Goal: Download file/media

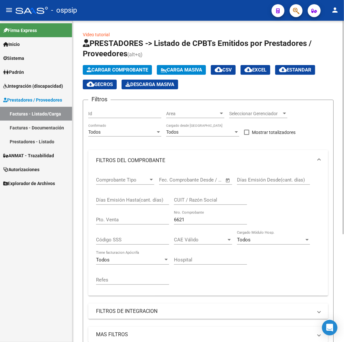
click at [215, 220] on input "6621" at bounding box center [210, 220] width 73 height 6
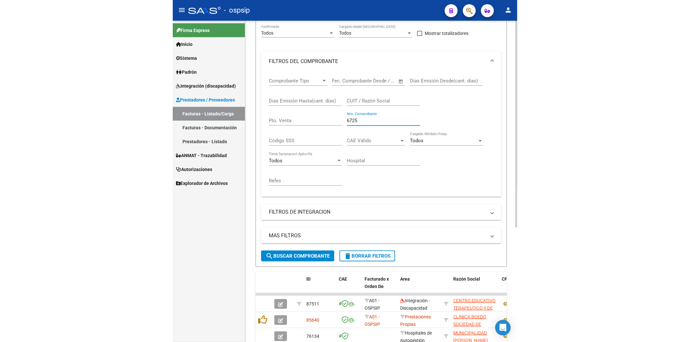
scroll to position [178, 0]
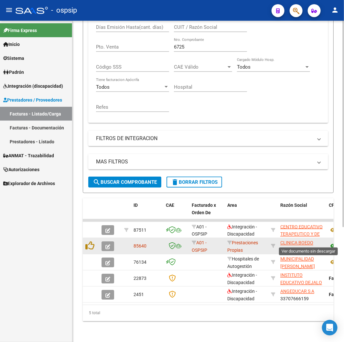
click at [332, 242] on icon at bounding box center [333, 246] width 8 height 8
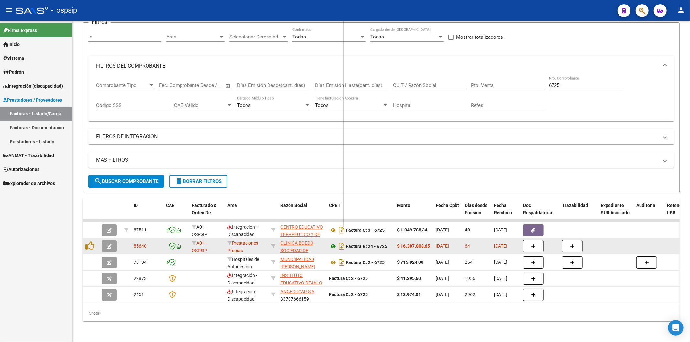
scroll to position [59, 0]
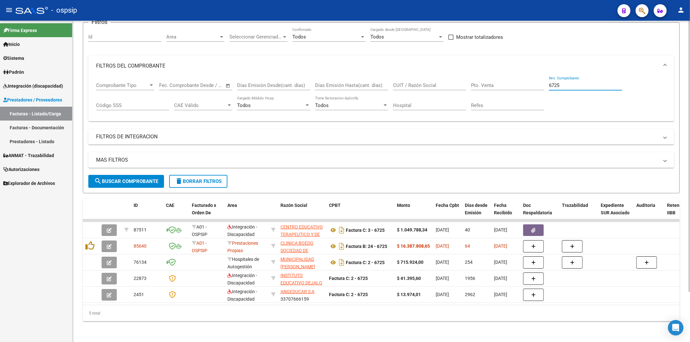
click at [344, 82] on input "6725" at bounding box center [585, 85] width 73 height 6
type input "6"
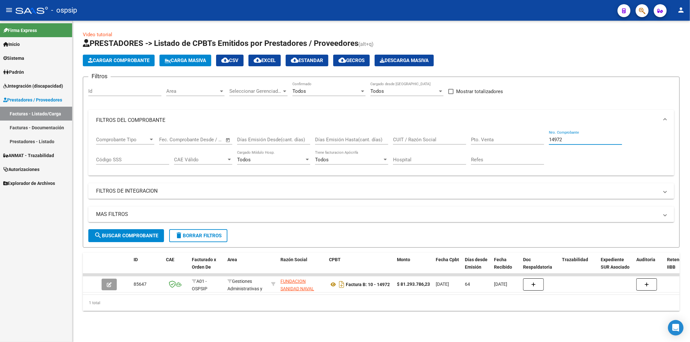
scroll to position [0, 0]
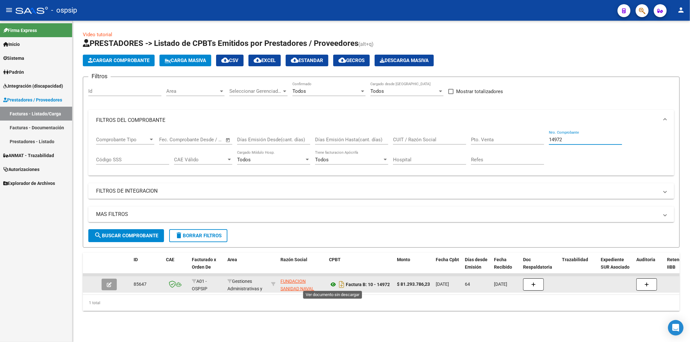
click at [334, 283] on icon at bounding box center [333, 285] width 8 height 8
click at [332, 284] on icon at bounding box center [333, 285] width 8 height 8
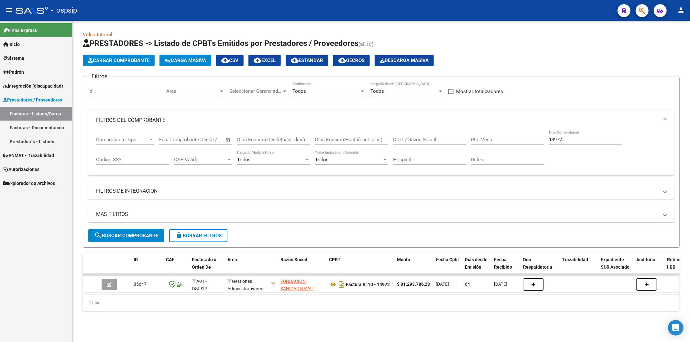
click at [344, 140] on input "14972" at bounding box center [585, 140] width 73 height 6
type input "1"
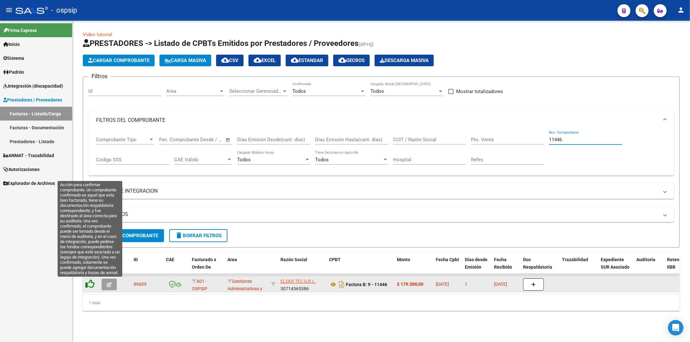
click at [92, 284] on icon at bounding box center [89, 283] width 9 height 9
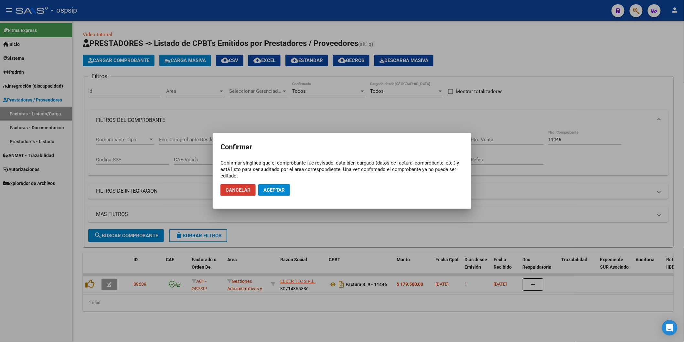
click at [276, 188] on span "Aceptar" at bounding box center [273, 190] width 21 height 6
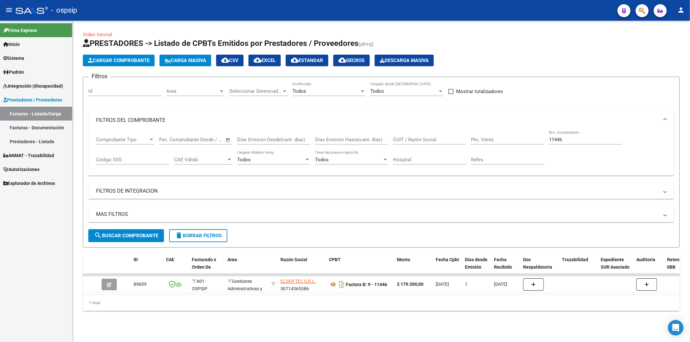
click at [344, 142] on input "11446" at bounding box center [585, 140] width 73 height 6
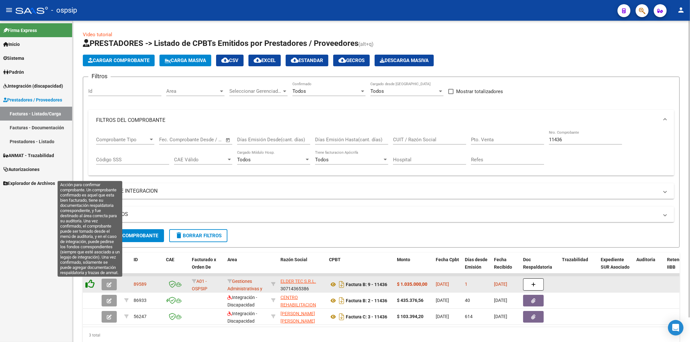
click at [88, 284] on icon at bounding box center [89, 283] width 9 height 9
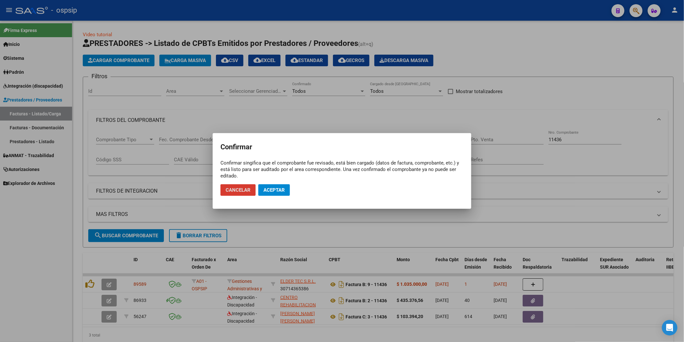
click at [270, 190] on span "Aceptar" at bounding box center [273, 190] width 21 height 6
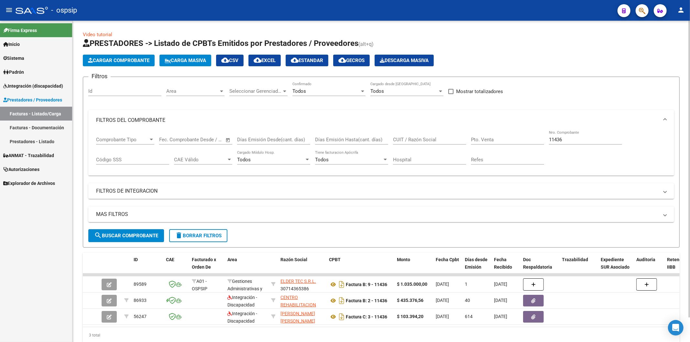
click at [344, 138] on input "11436" at bounding box center [585, 140] width 73 height 6
type input "1"
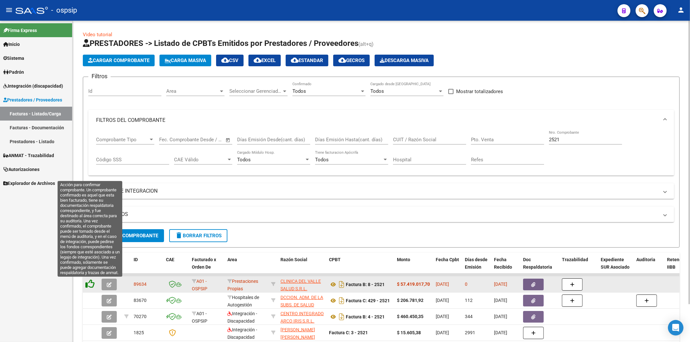
click at [91, 286] on icon at bounding box center [89, 283] width 9 height 9
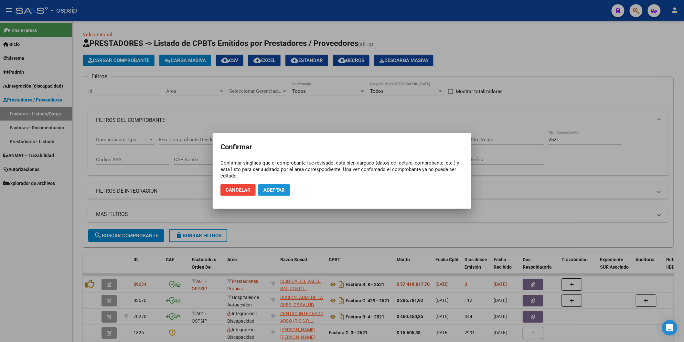
click at [276, 191] on span "Aceptar" at bounding box center [273, 190] width 21 height 6
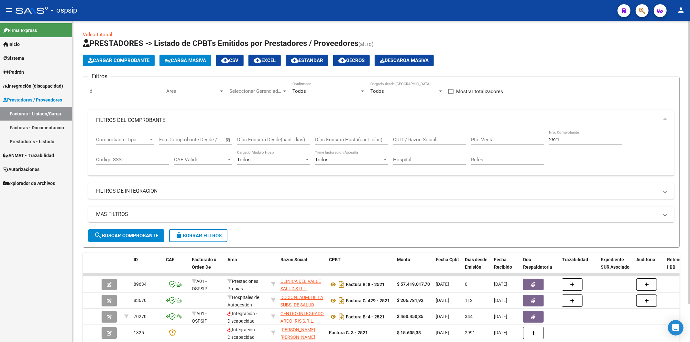
click at [344, 137] on input "2521" at bounding box center [585, 140] width 73 height 6
type input "2"
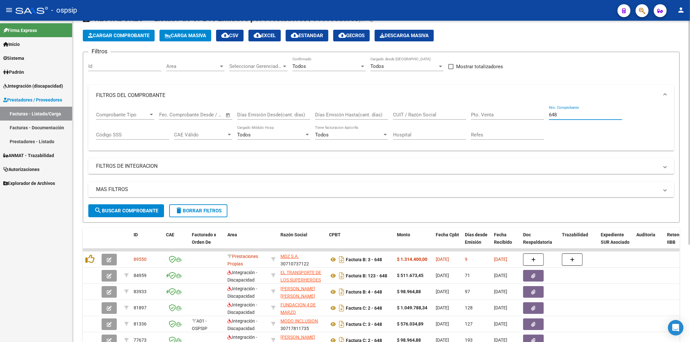
scroll to position [36, 0]
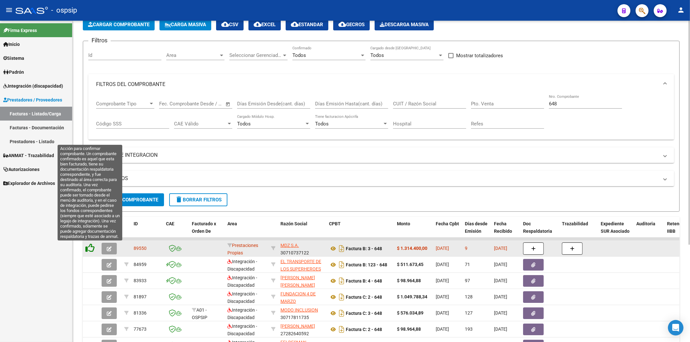
click at [89, 248] on icon at bounding box center [89, 247] width 9 height 9
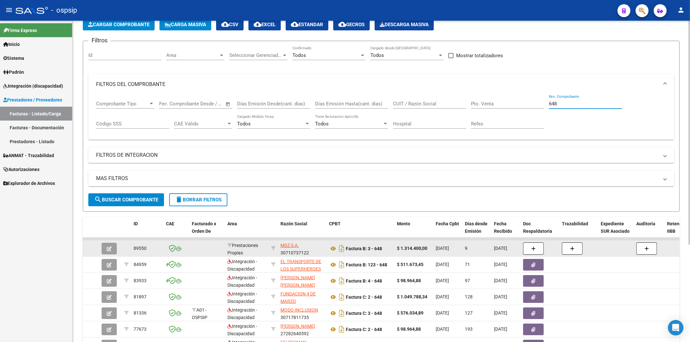
click at [344, 103] on input "648" at bounding box center [585, 104] width 73 height 6
type input "6"
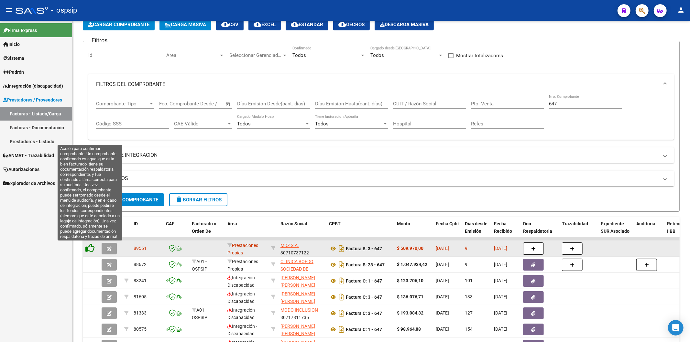
click at [92, 248] on icon at bounding box center [89, 247] width 9 height 9
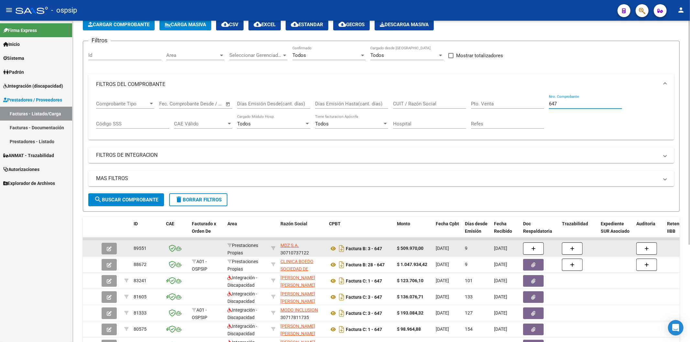
click at [344, 105] on input "647" at bounding box center [585, 104] width 73 height 6
type input "6"
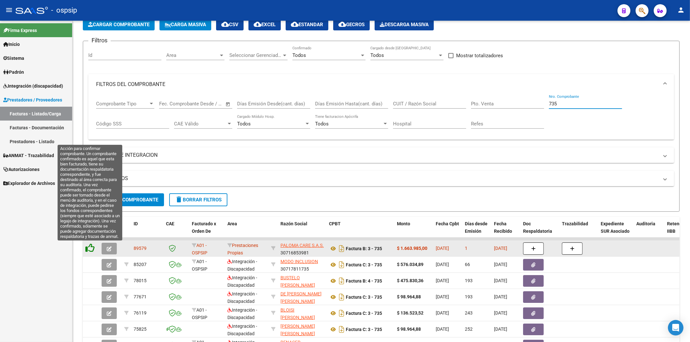
click at [89, 251] on icon at bounding box center [89, 247] width 9 height 9
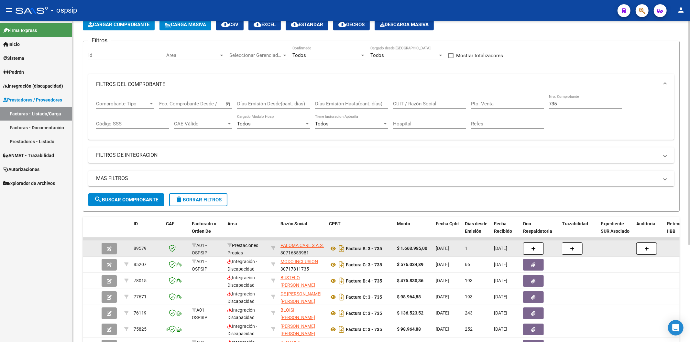
click at [344, 107] on input "735" at bounding box center [585, 104] width 73 height 6
type input "7"
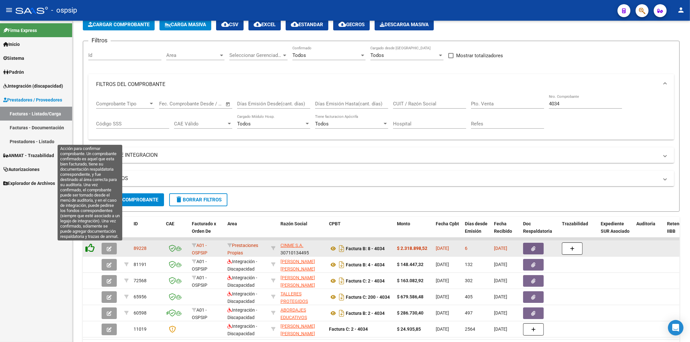
click at [91, 248] on icon at bounding box center [89, 247] width 9 height 9
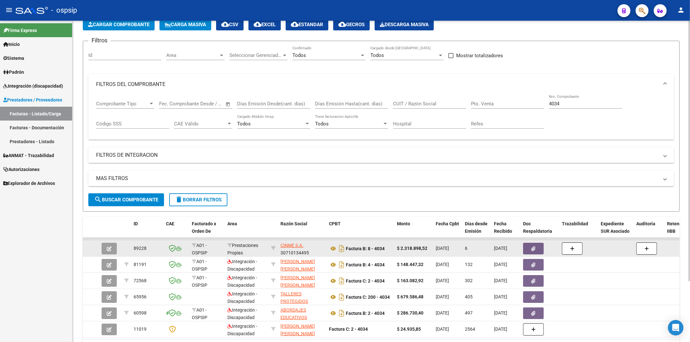
click at [344, 103] on input "4034" at bounding box center [585, 104] width 73 height 6
type input "4"
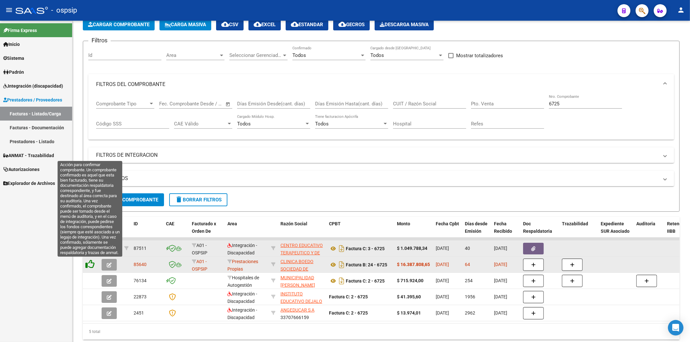
click at [89, 266] on icon at bounding box center [89, 264] width 9 height 9
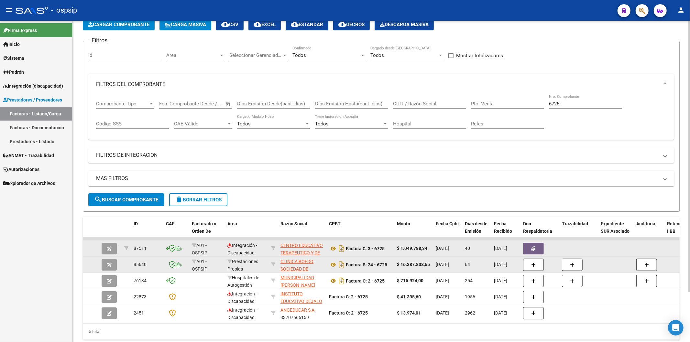
click at [344, 105] on input "6725" at bounding box center [585, 104] width 73 height 6
type input "6"
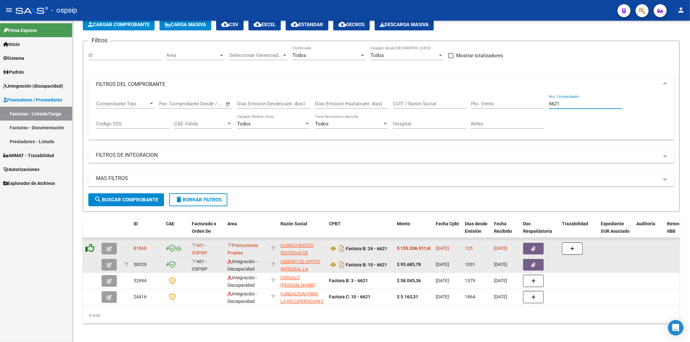
type input "6621"
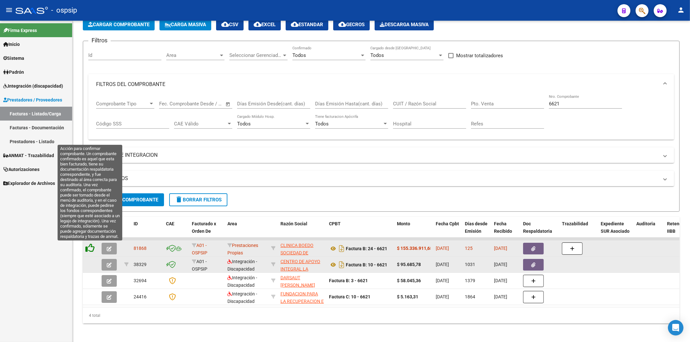
click at [90, 249] on icon at bounding box center [89, 247] width 9 height 9
